Goal: Use online tool/utility: Use online tool/utility

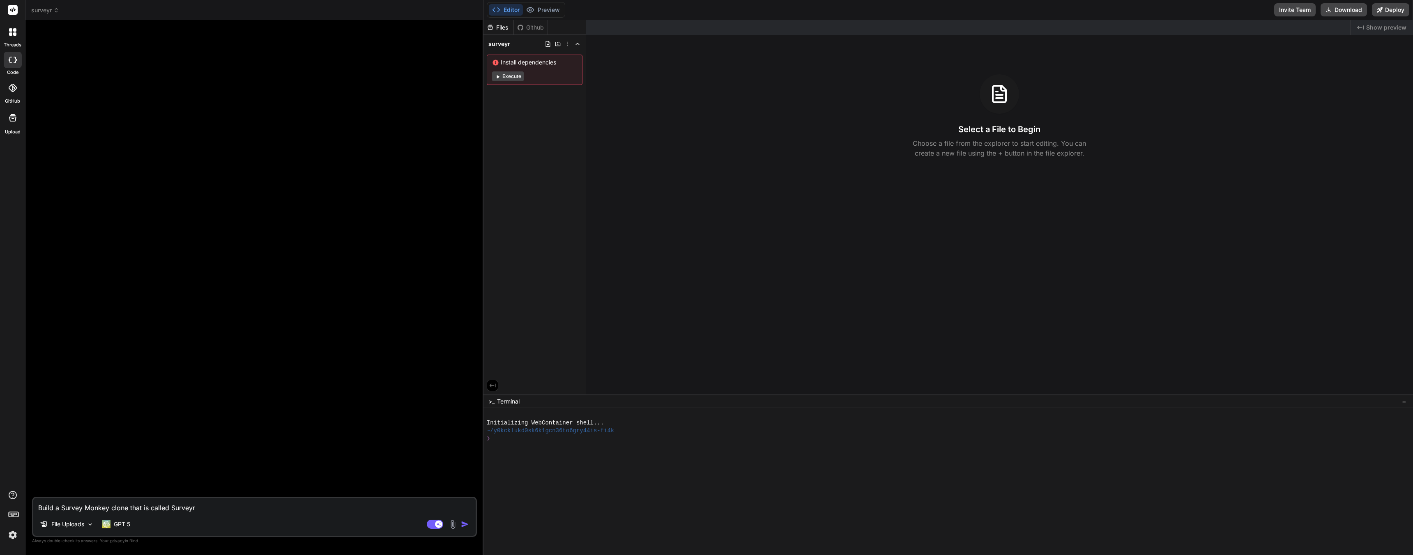
click at [278, 520] on div "File Uploads GPT 5" at bounding box center [254, 526] width 442 height 20
click at [458, 525] on div "Agent Mode. When this toggle is activated, AI automatically makes decisions, re…" at bounding box center [448, 525] width 47 height 10
click at [461, 525] on img "button" at bounding box center [465, 524] width 8 height 8
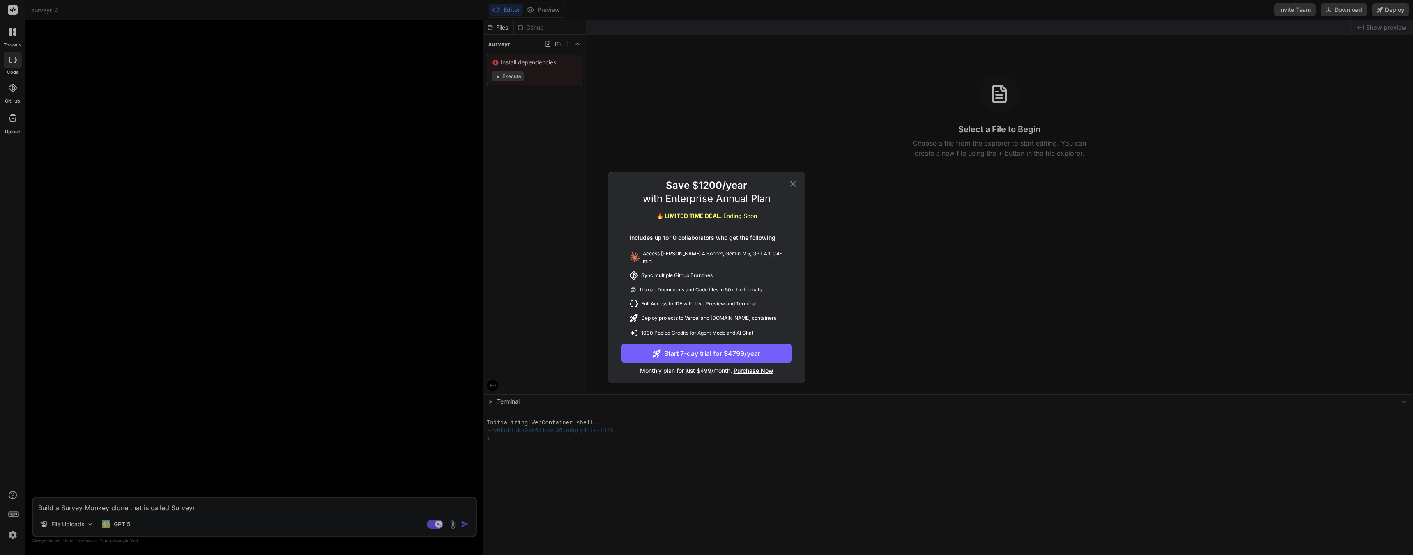
drag, startPoint x: 255, startPoint y: 178, endPoint x: 210, endPoint y: 141, distance: 58.3
click at [252, 171] on div "Save $1200/year with Enterprise Annual Plan 🔥 LIMITED TIME DEAL. Ending Soon In…" at bounding box center [706, 277] width 1413 height 555
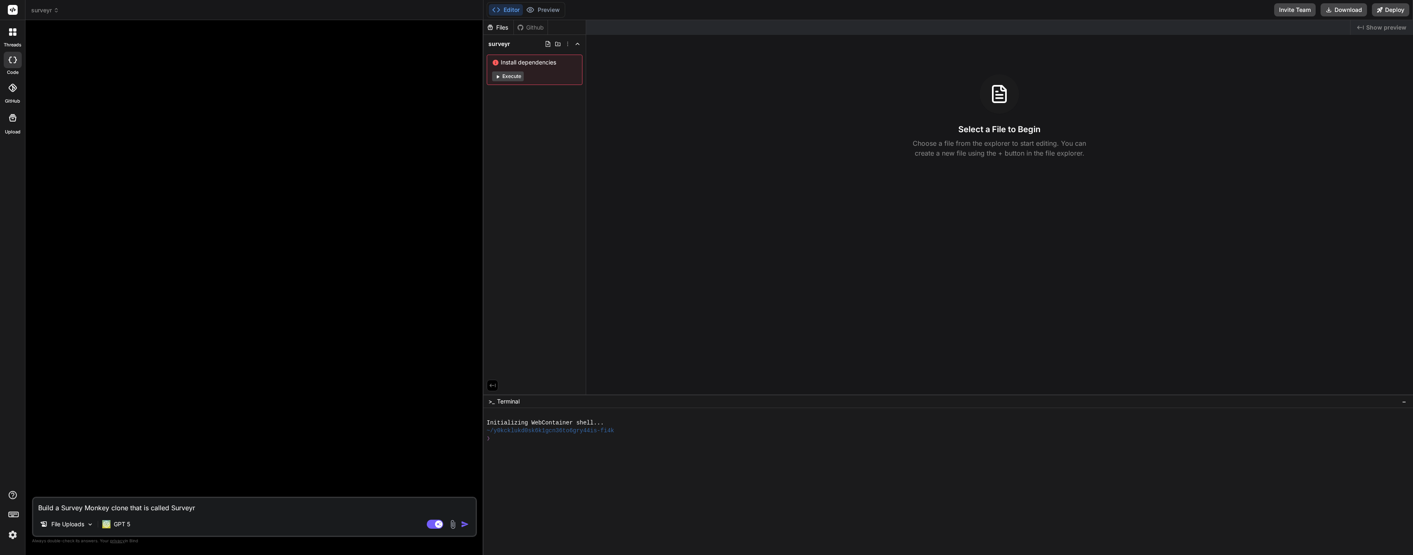
drag, startPoint x: 223, startPoint y: 509, endPoint x: 0, endPoint y: 469, distance: 226.2
click at [0, 468] on div "threads code GitHub Upload surveyr Created with Pixso. Bind AI Web Search Creat…" at bounding box center [706, 277] width 1413 height 555
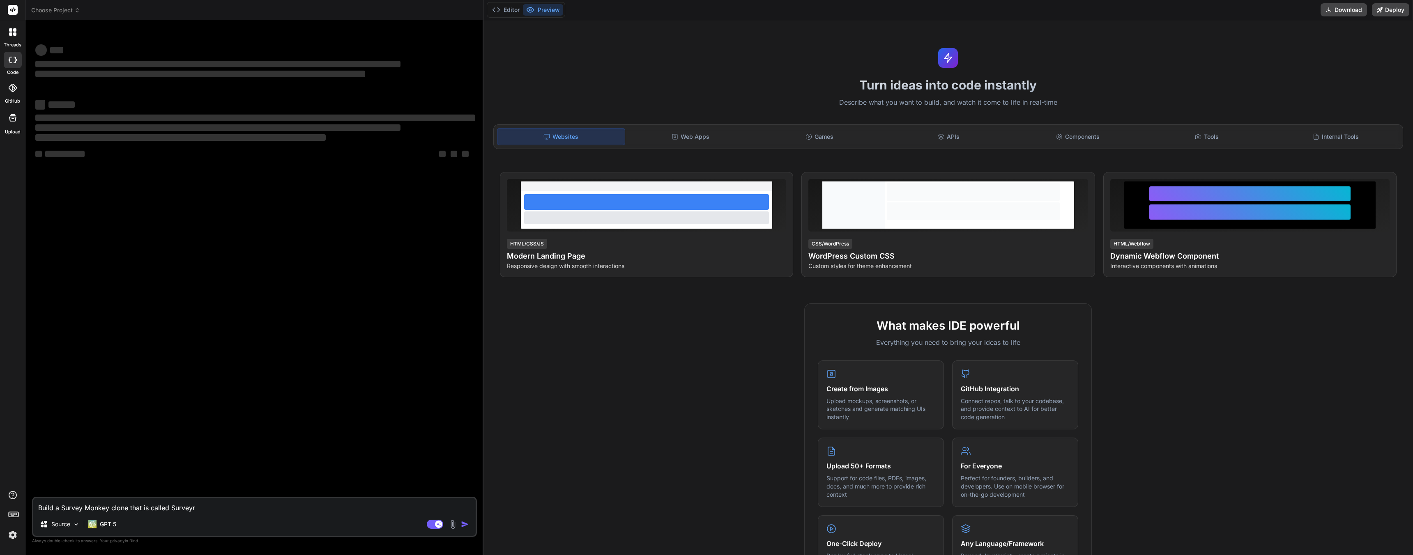
click at [16, 538] on img at bounding box center [13, 535] width 14 height 14
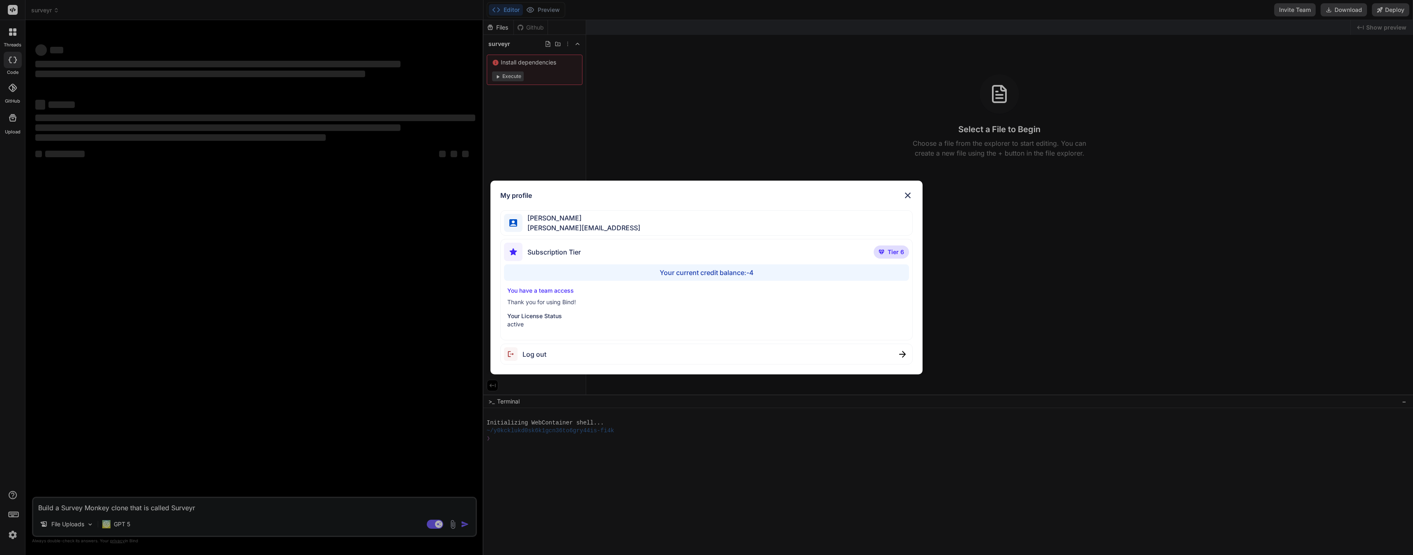
type textarea "x"
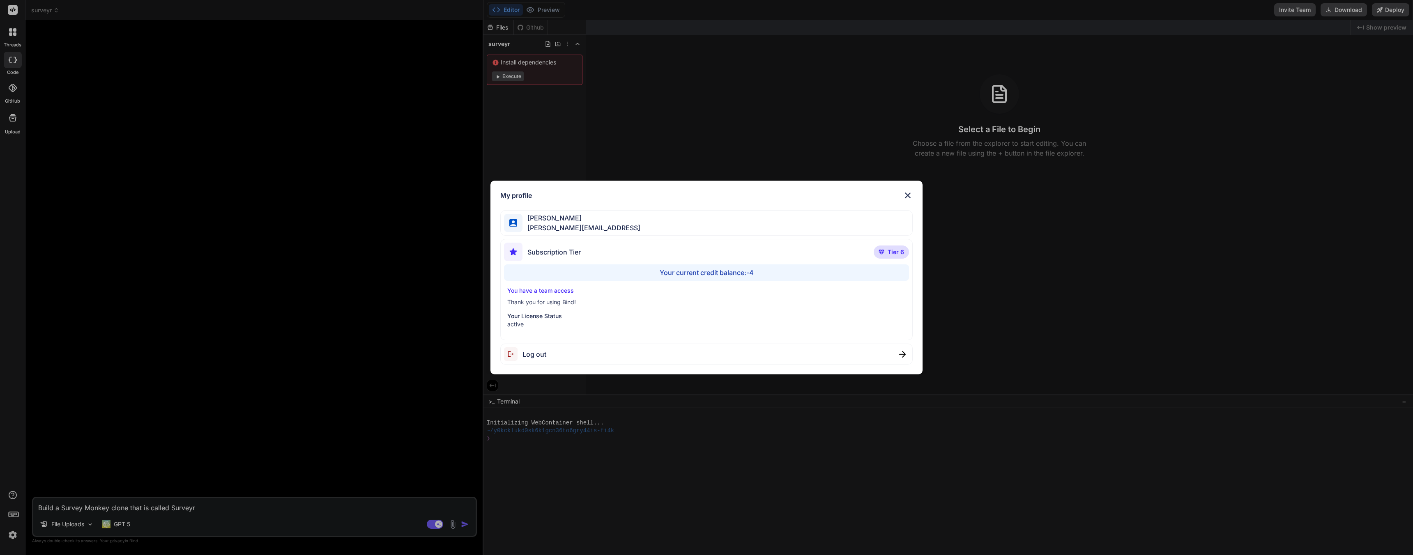
click at [166, 406] on div "My profile Joseph Pearson joe@techwisp.ai Subscription Tier Tier 6 Your current…" at bounding box center [706, 277] width 1413 height 555
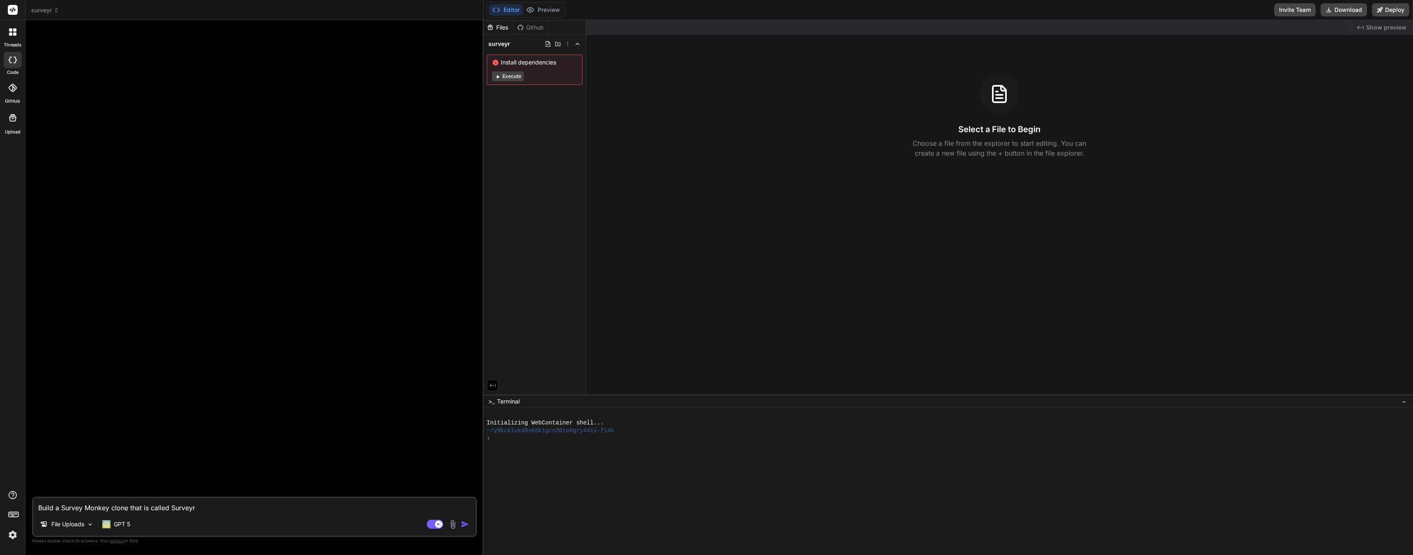
click at [260, 511] on textarea "Build a Survey Monkey clone that is called Surveyr" at bounding box center [254, 505] width 442 height 15
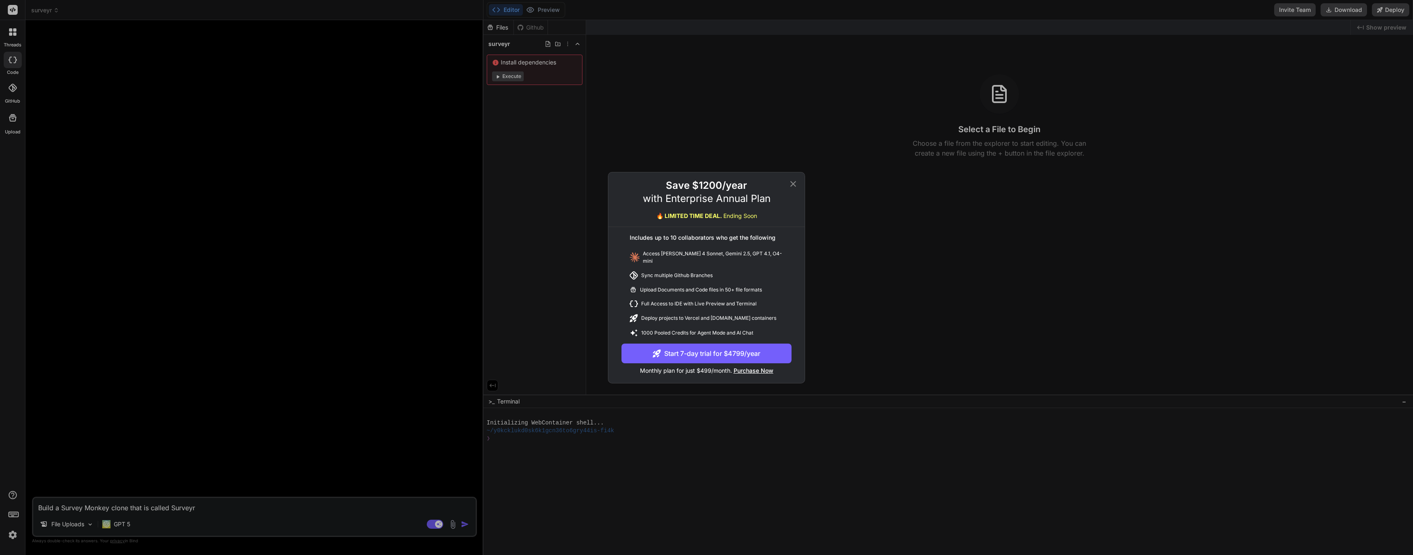
click at [223, 353] on div "Save $1200/year with Enterprise Annual Plan 🔥 LIMITED TIME DEAL. Ending Soon In…" at bounding box center [706, 277] width 1413 height 555
